Goal: Transaction & Acquisition: Download file/media

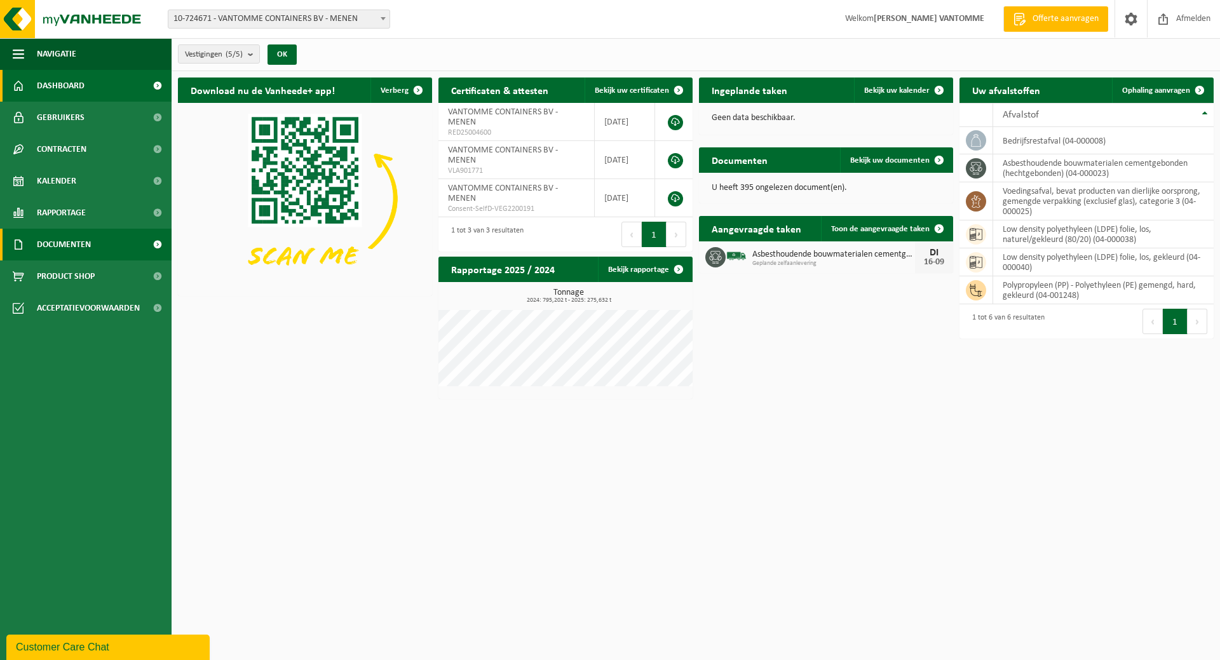
click at [76, 240] on span "Documenten" at bounding box center [64, 245] width 54 height 32
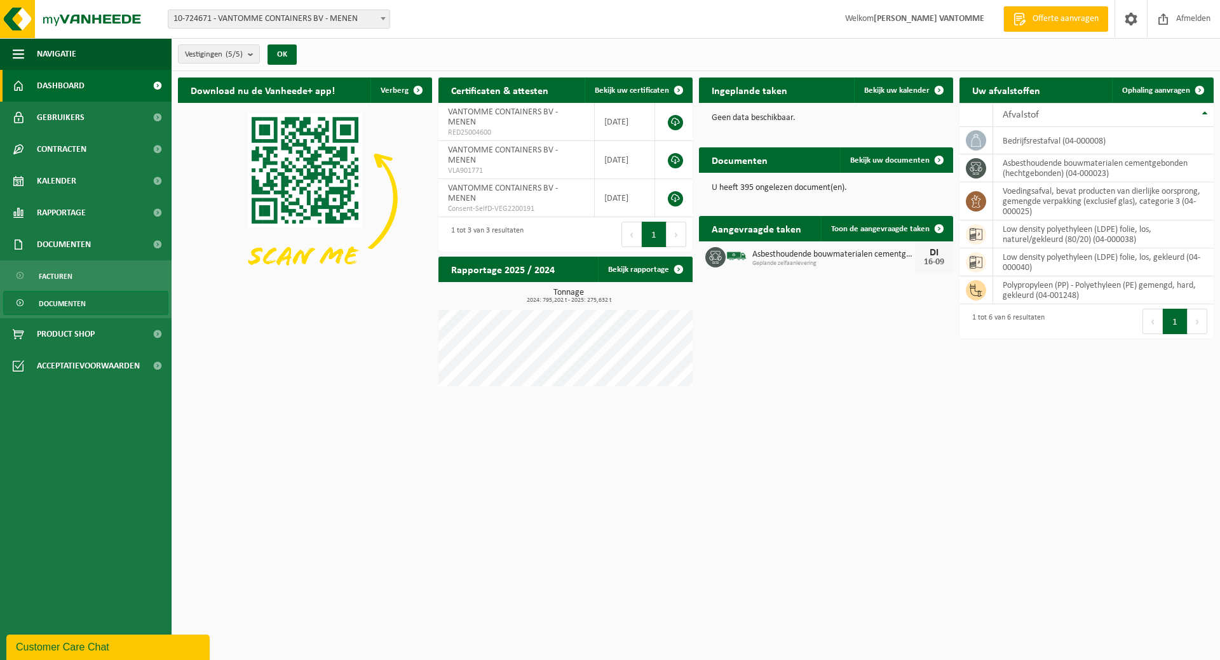
click at [66, 310] on span "Documenten" at bounding box center [62, 304] width 47 height 24
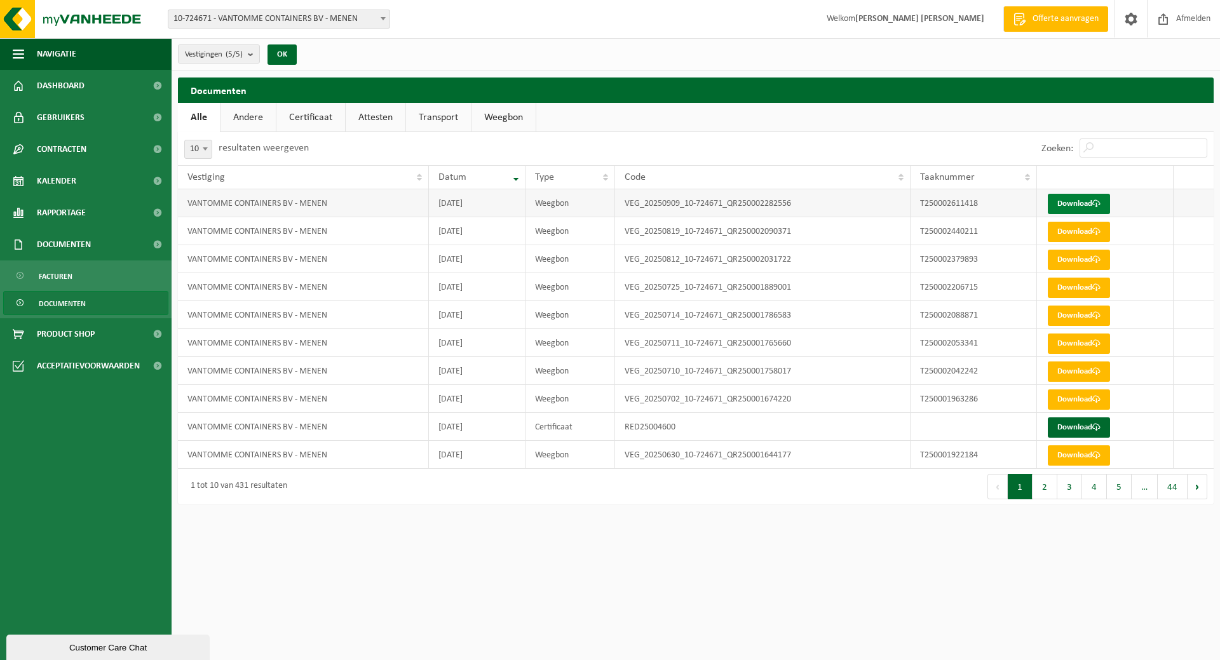
click at [1070, 202] on link "Download" at bounding box center [1079, 204] width 62 height 20
click at [1095, 231] on span at bounding box center [1096, 232] width 8 height 8
